Goal: Transaction & Acquisition: Purchase product/service

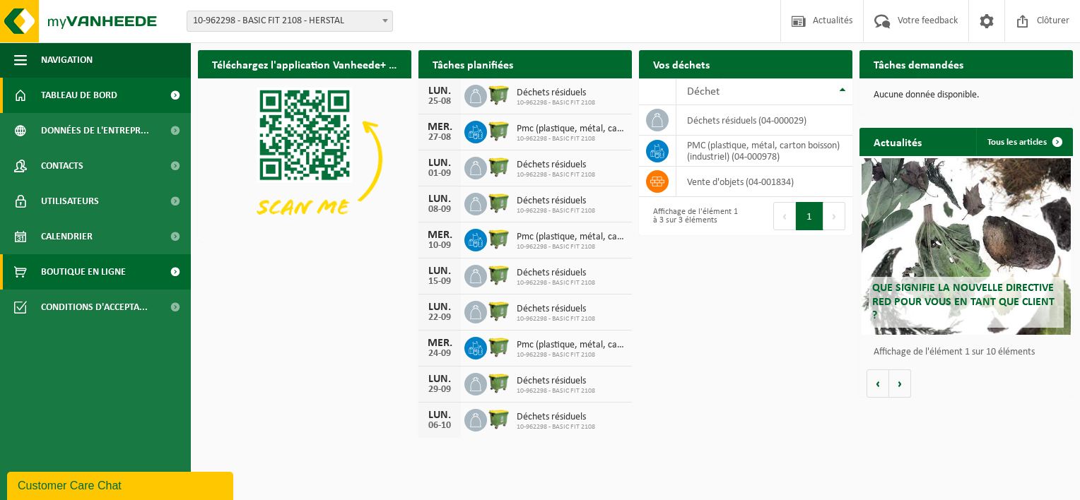
click at [105, 262] on span "Boutique en ligne" at bounding box center [83, 271] width 85 height 35
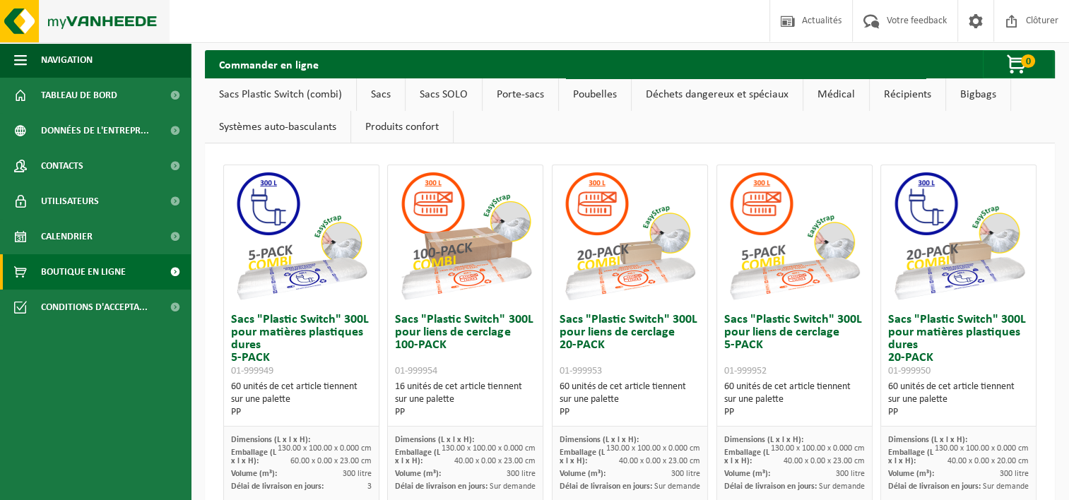
click at [95, 33] on img at bounding box center [85, 21] width 170 height 42
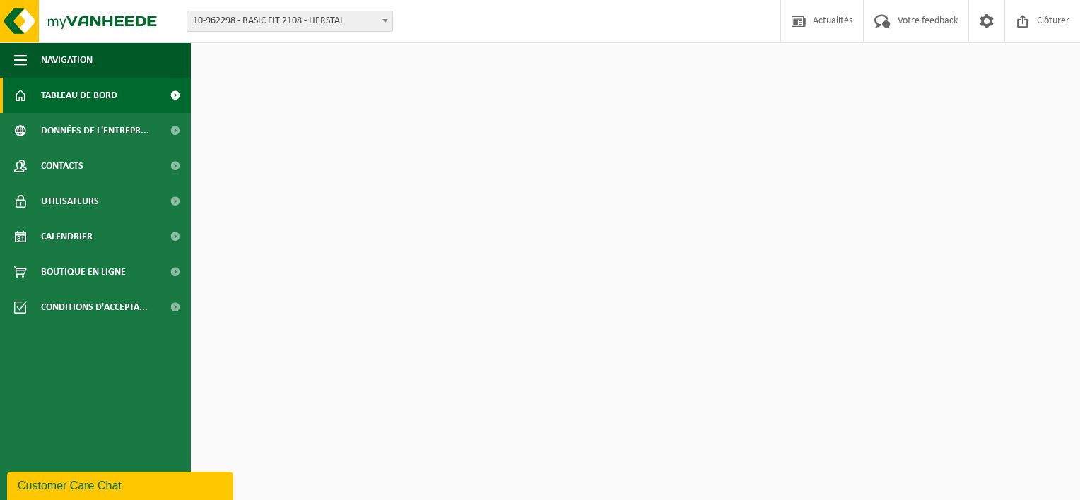
click at [378, 23] on span at bounding box center [385, 20] width 14 height 18
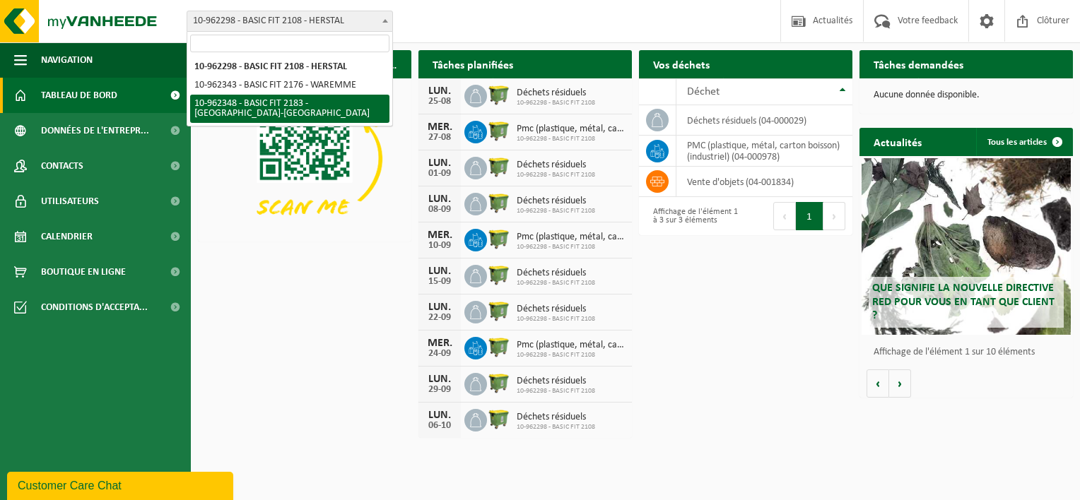
select select "150663"
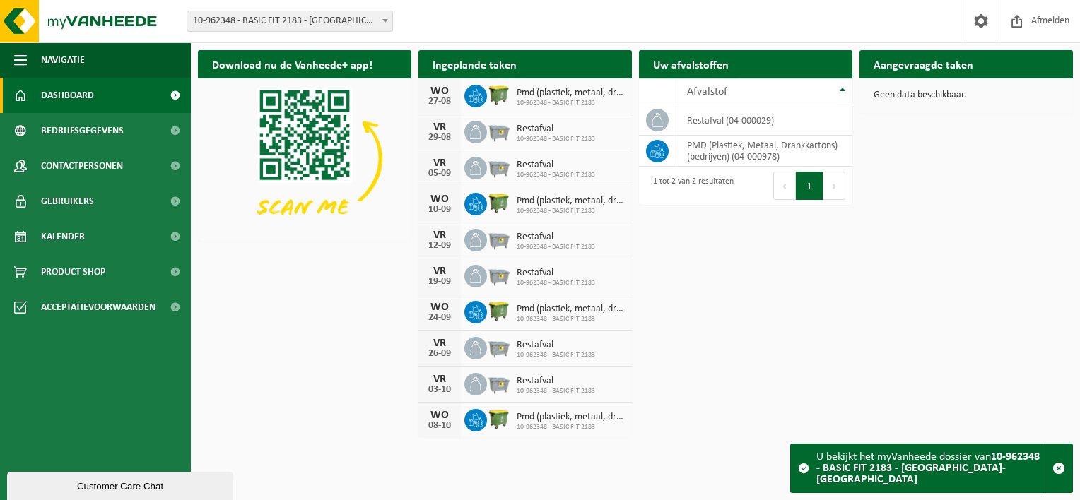
click at [342, 283] on div "Download nu de Vanheede+ app! Verberg Ingeplande taken Bekijk uw kalender WO 27…" at bounding box center [635, 243] width 882 height 401
click at [20, 65] on span "button" at bounding box center [20, 59] width 13 height 35
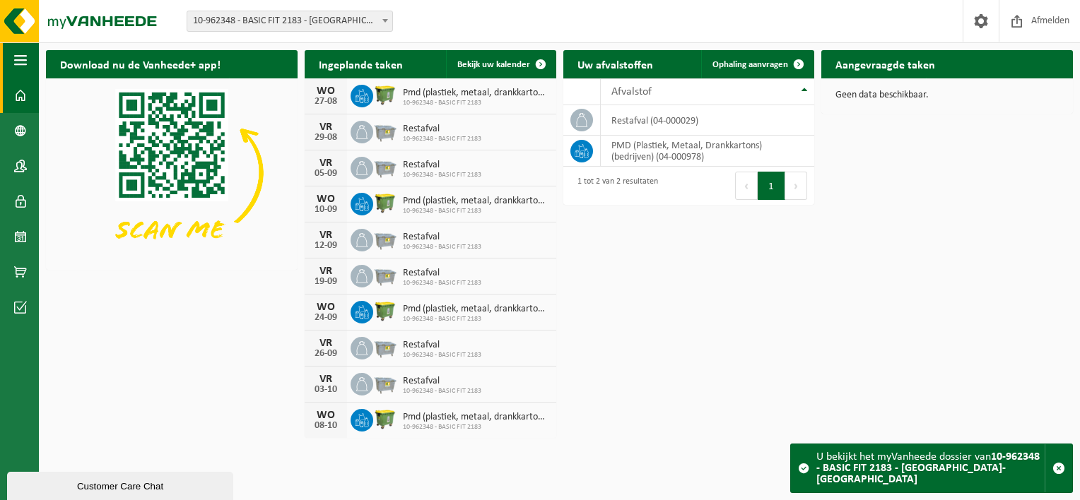
click at [20, 65] on span "button" at bounding box center [20, 59] width 13 height 35
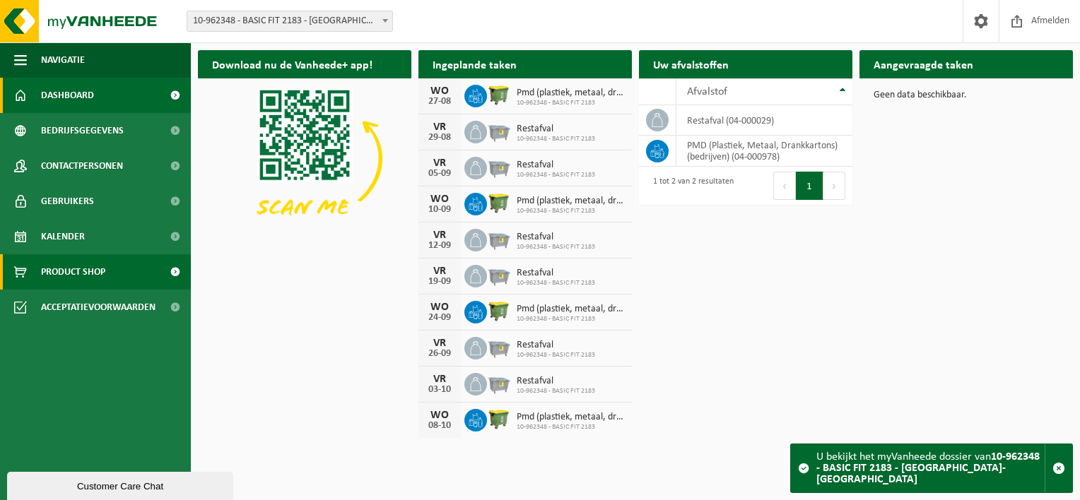
click at [54, 271] on span "Product Shop" at bounding box center [73, 271] width 64 height 35
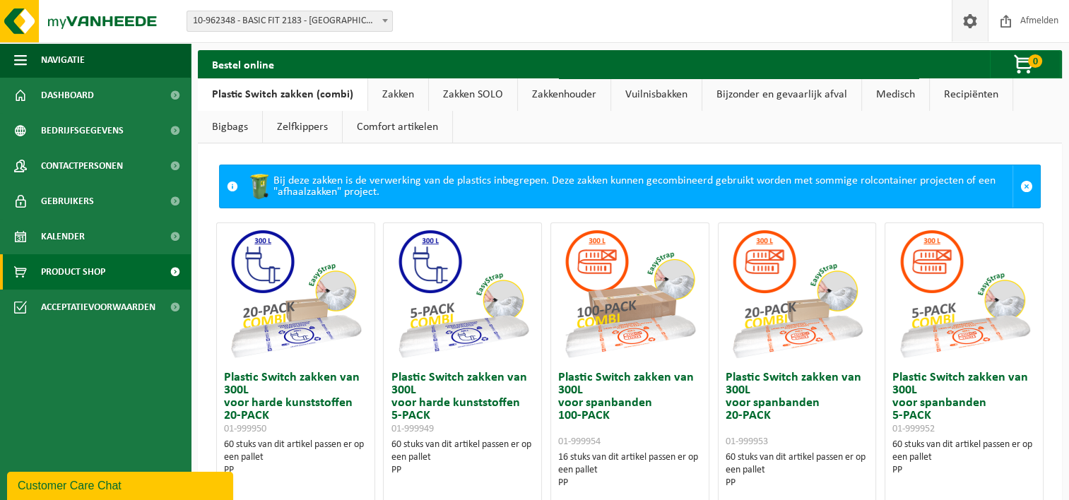
click at [966, 26] on span at bounding box center [970, 21] width 21 height 42
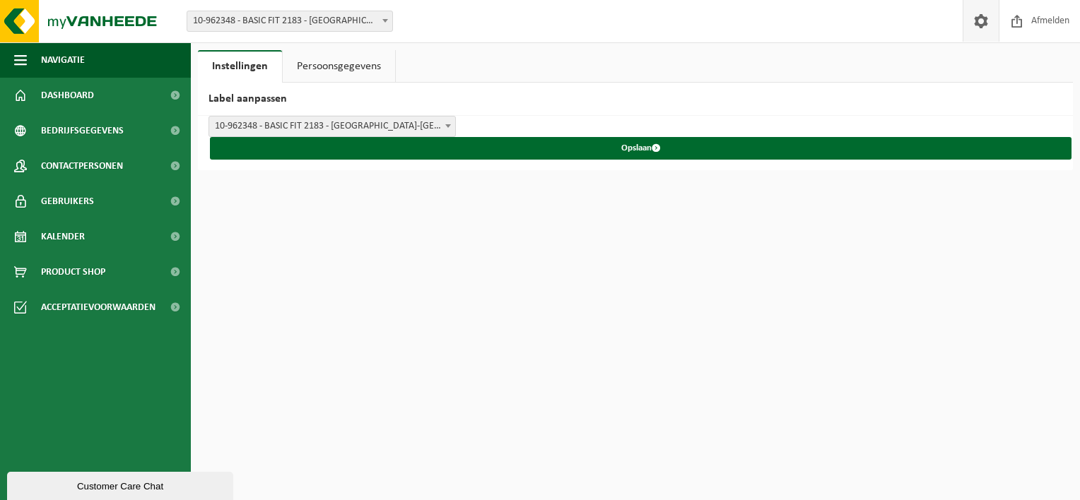
click at [344, 66] on link "Persoonsgegevens" at bounding box center [339, 66] width 112 height 33
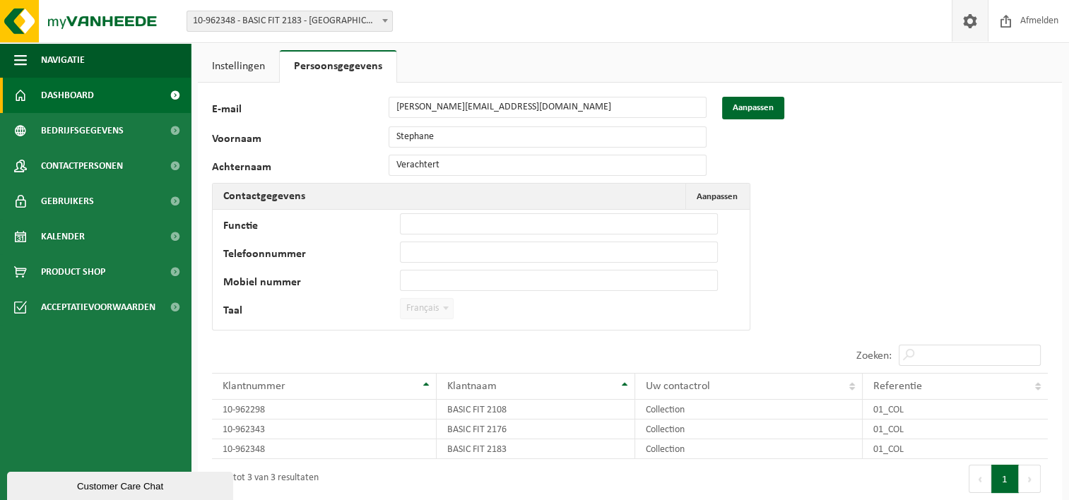
click at [107, 97] on link "Dashboard" at bounding box center [95, 95] width 191 height 35
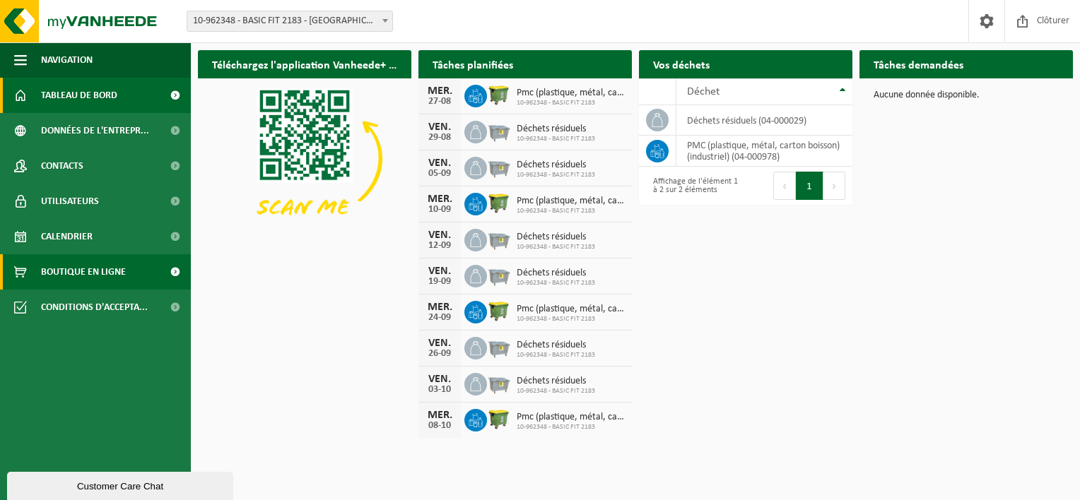
click at [69, 269] on span "Boutique en ligne" at bounding box center [83, 271] width 85 height 35
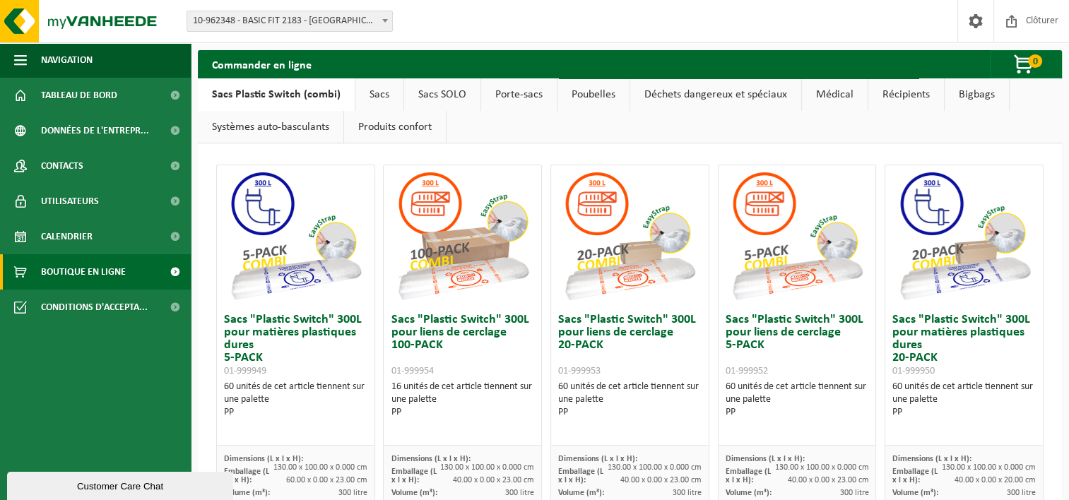
click at [370, 93] on link "Sacs" at bounding box center [379, 94] width 48 height 33
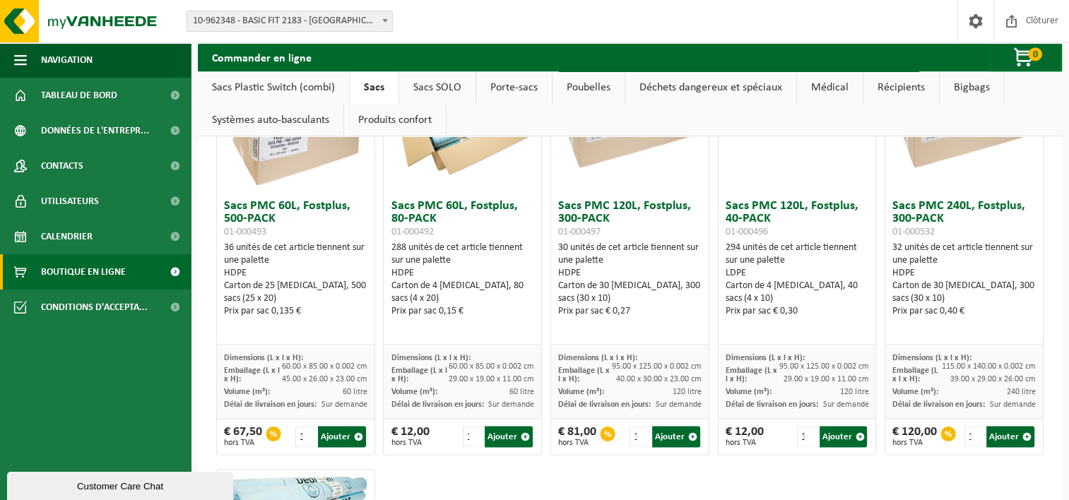
scroll to position [1833, 0]
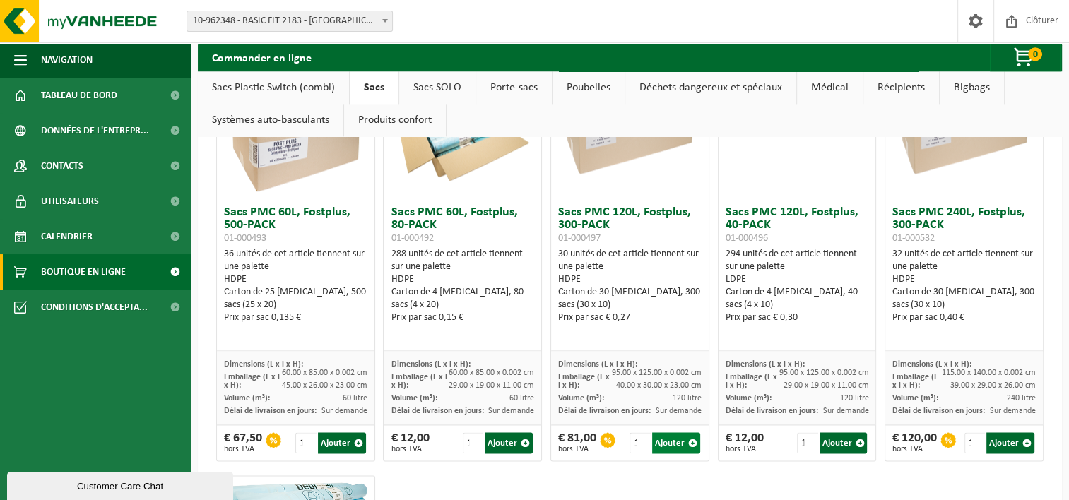
click at [661, 445] on button "Ajouter" at bounding box center [676, 443] width 48 height 21
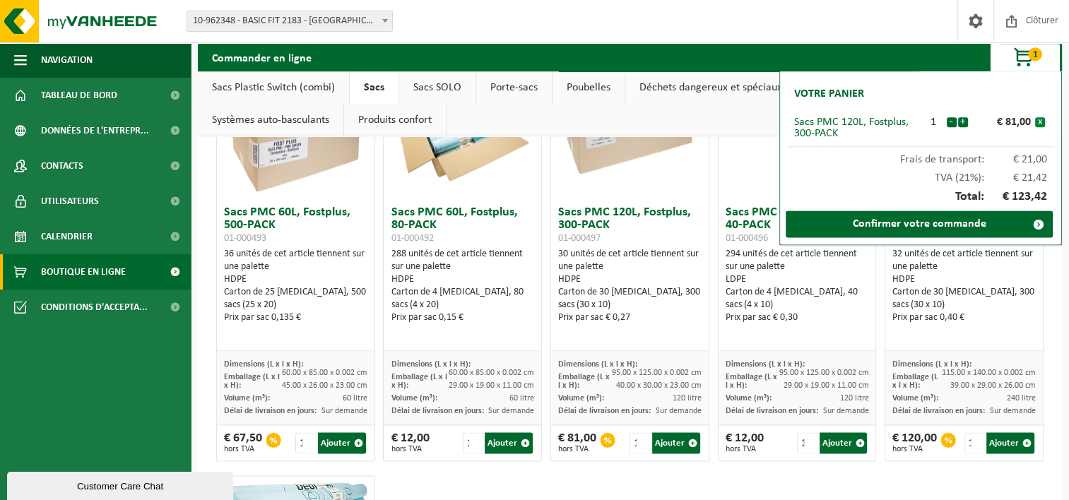
click at [1040, 124] on button "x" at bounding box center [1040, 122] width 10 height 10
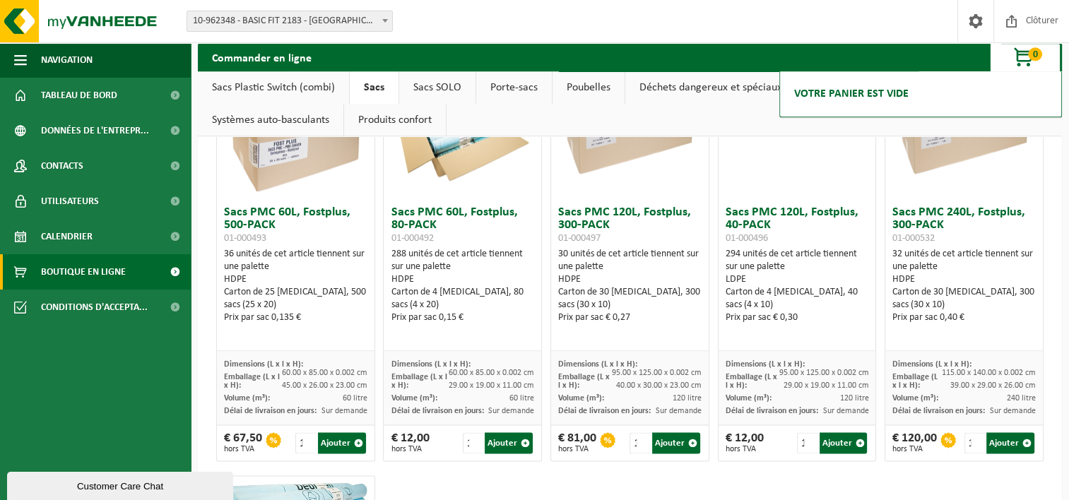
click at [1035, 57] on span "0" at bounding box center [1035, 53] width 14 height 13
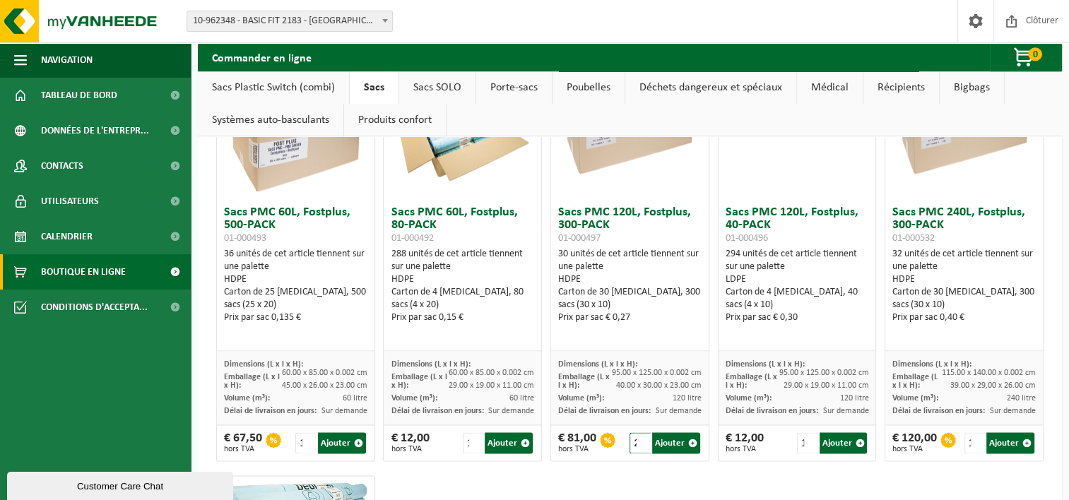
click at [637, 438] on input "2" at bounding box center [640, 443] width 21 height 21
click at [636, 444] on input "1" at bounding box center [640, 443] width 21 height 21
click at [635, 437] on input "2" at bounding box center [640, 443] width 21 height 21
click at [652, 440] on button "Ajouter" at bounding box center [676, 443] width 48 height 21
type input "1"
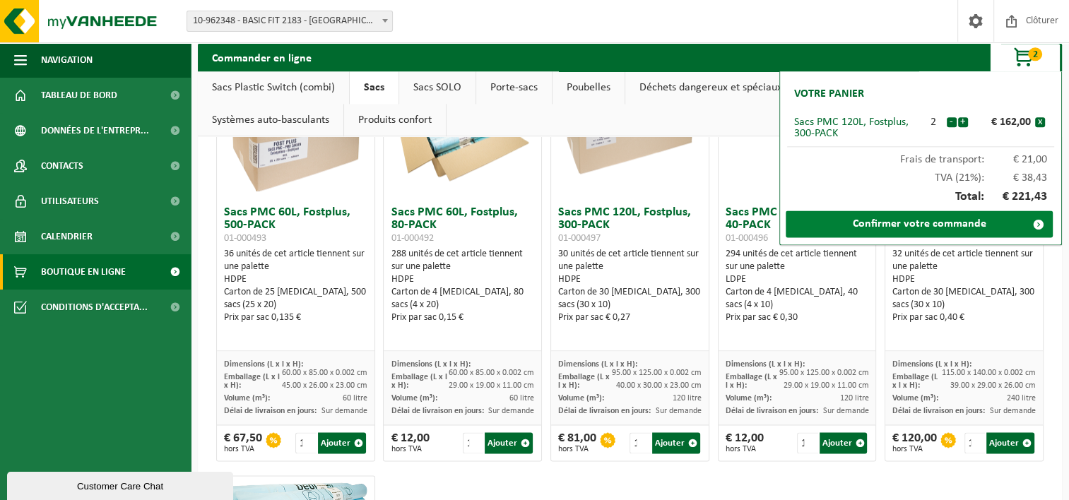
click at [1003, 218] on link "Confirmer votre commande" at bounding box center [919, 224] width 267 height 27
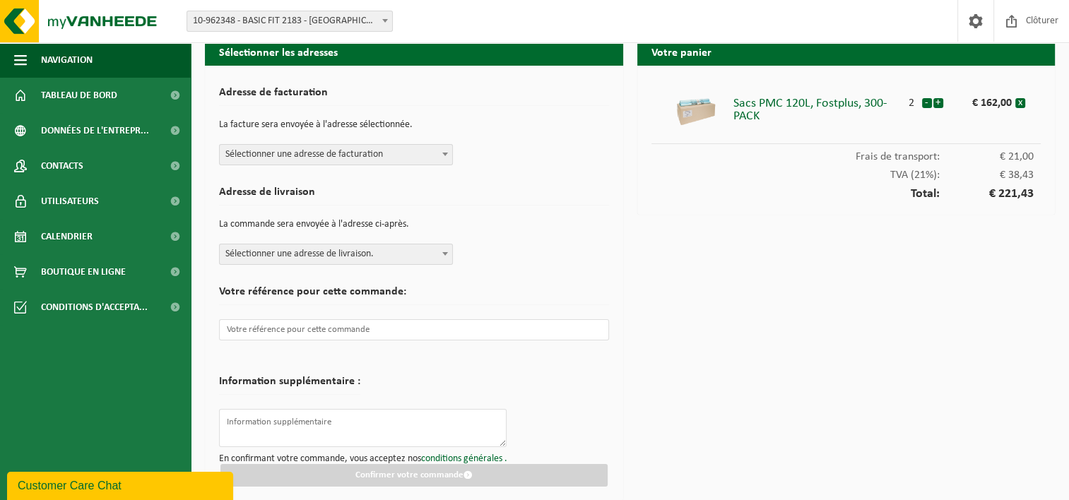
scroll to position [16, 0]
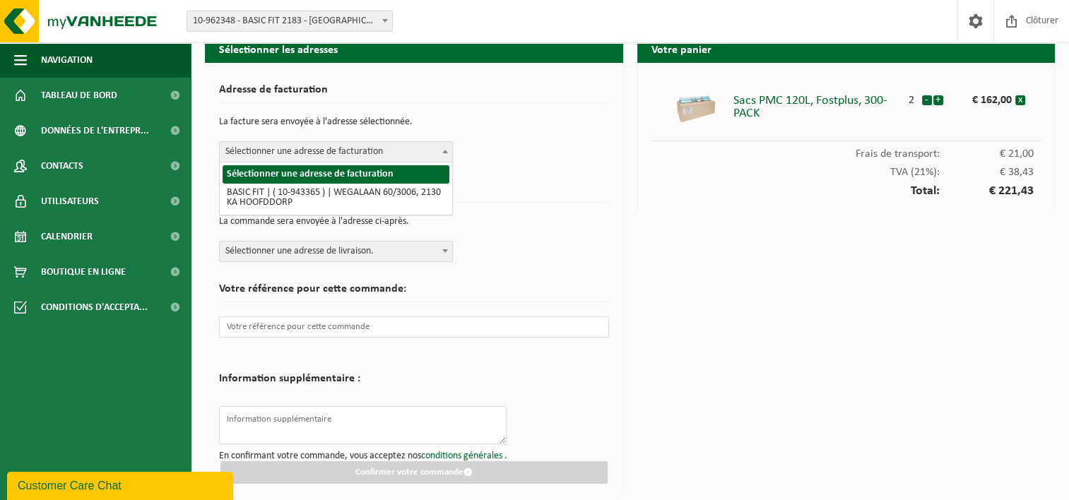
click at [433, 153] on span "Sélectionner une adresse de facturation" at bounding box center [336, 152] width 233 height 20
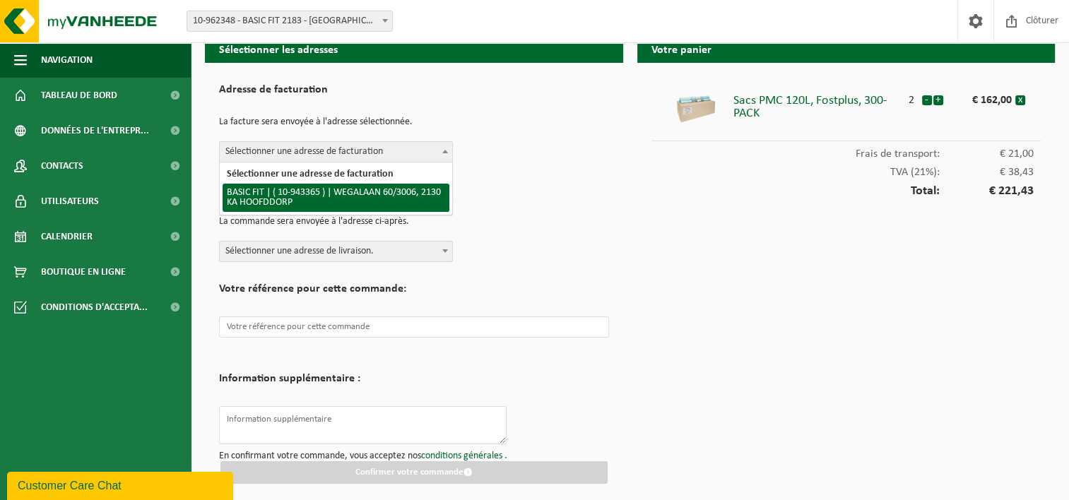
select select "140248"
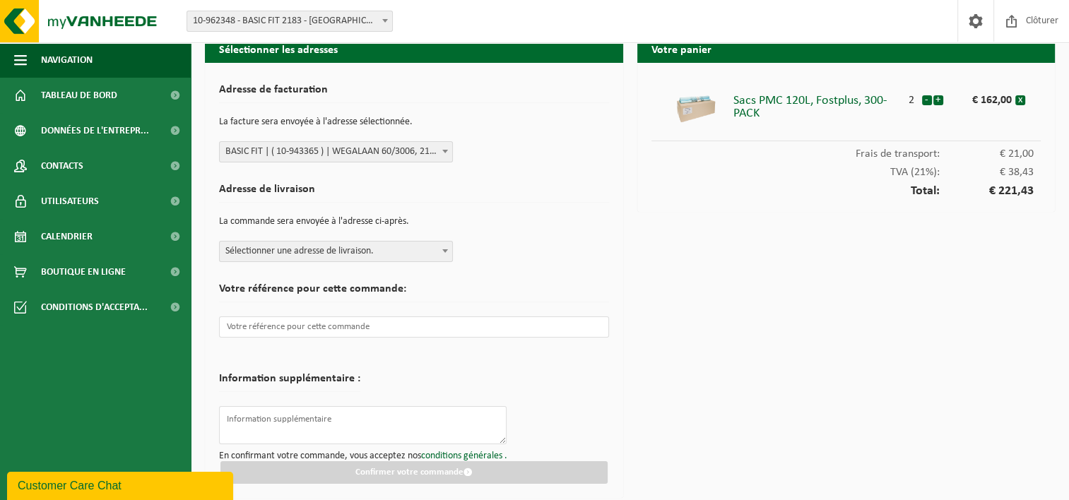
click at [435, 254] on span "Sélectionner une adresse de livraison." at bounding box center [336, 252] width 233 height 20
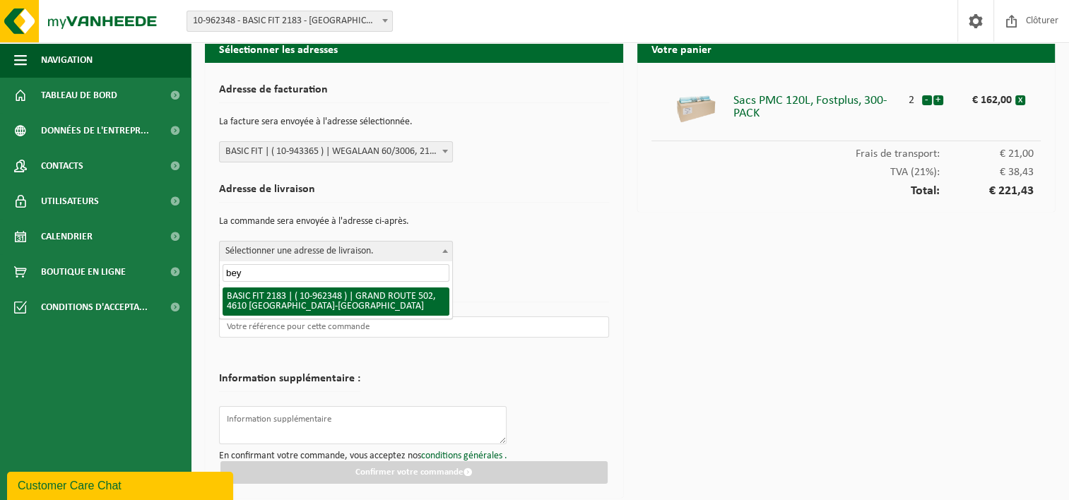
type input "bey"
select select "150663"
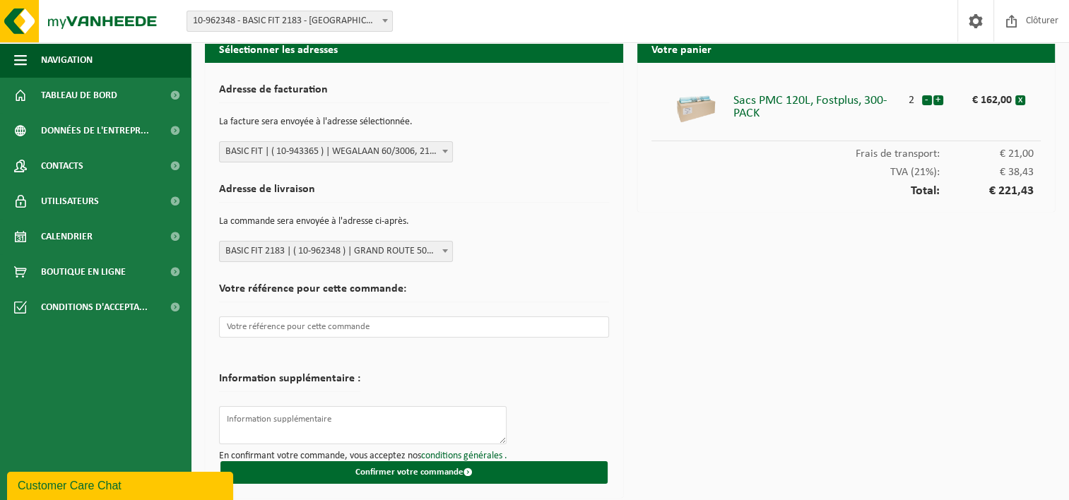
scroll to position [18, 0]
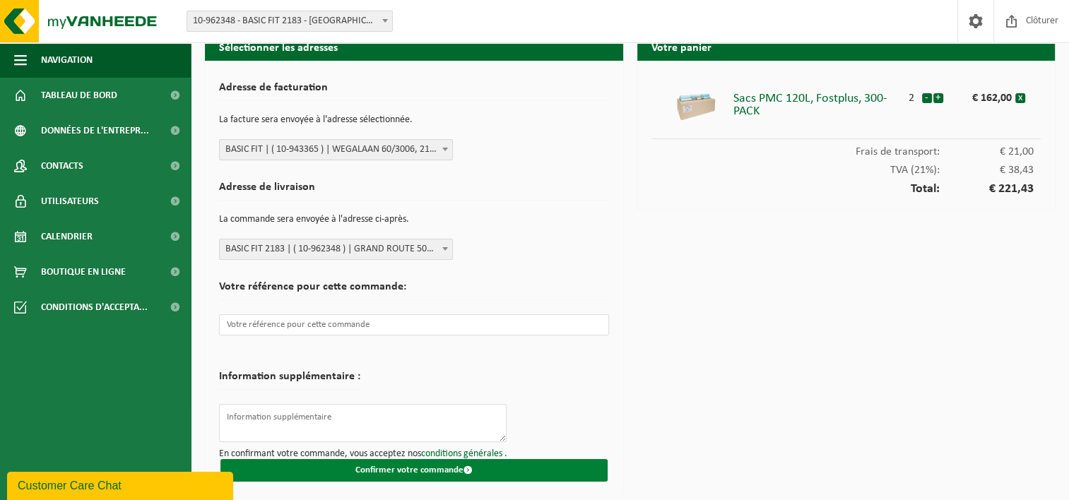
click at [437, 471] on button "Confirmer votre commande" at bounding box center [413, 470] width 387 height 23
